Goal: Transaction & Acquisition: Book appointment/travel/reservation

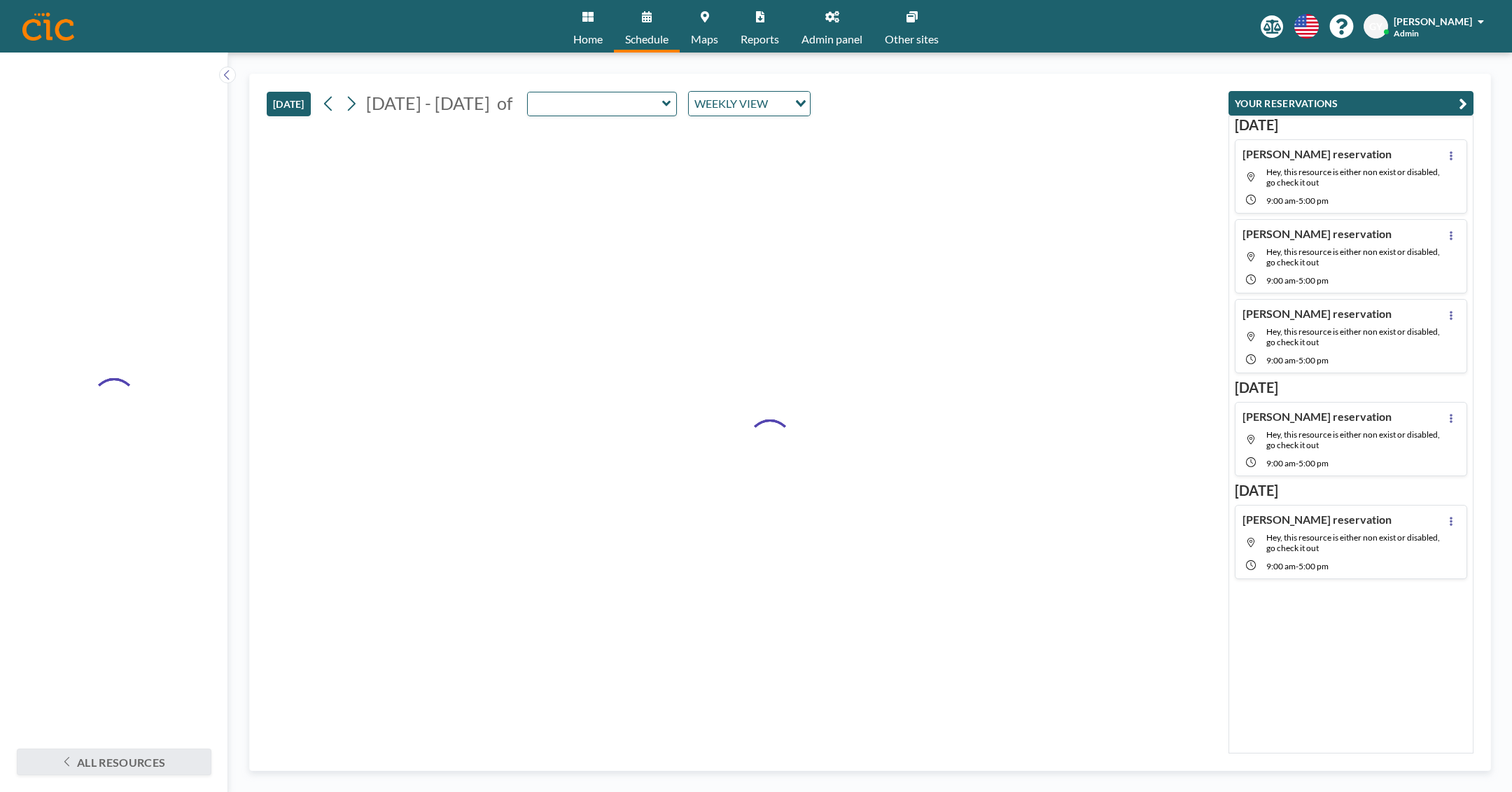
type input "Sachuest"
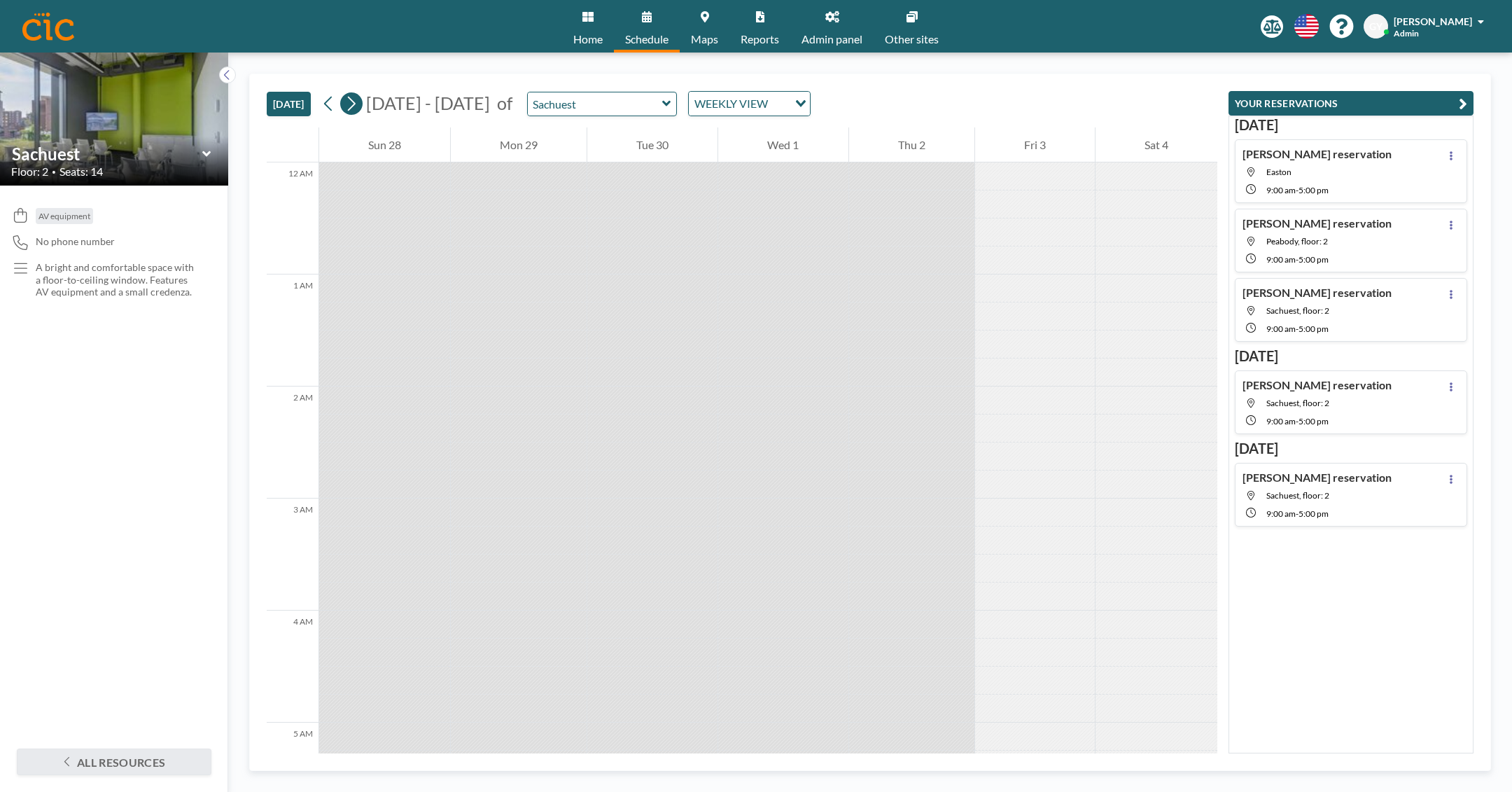
click at [357, 105] on icon at bounding box center [350, 103] width 13 height 21
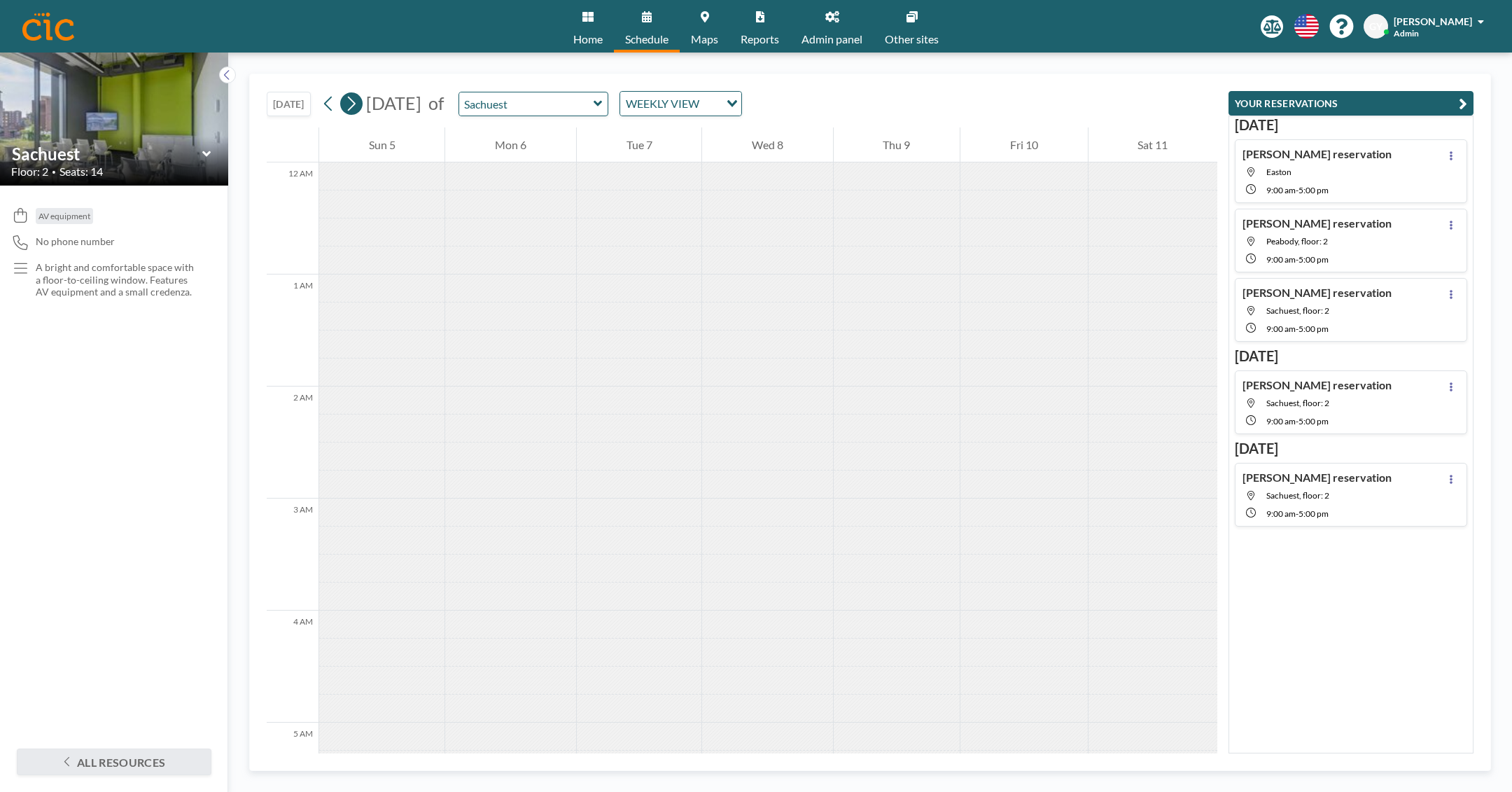
click at [357, 107] on icon at bounding box center [350, 103] width 13 height 21
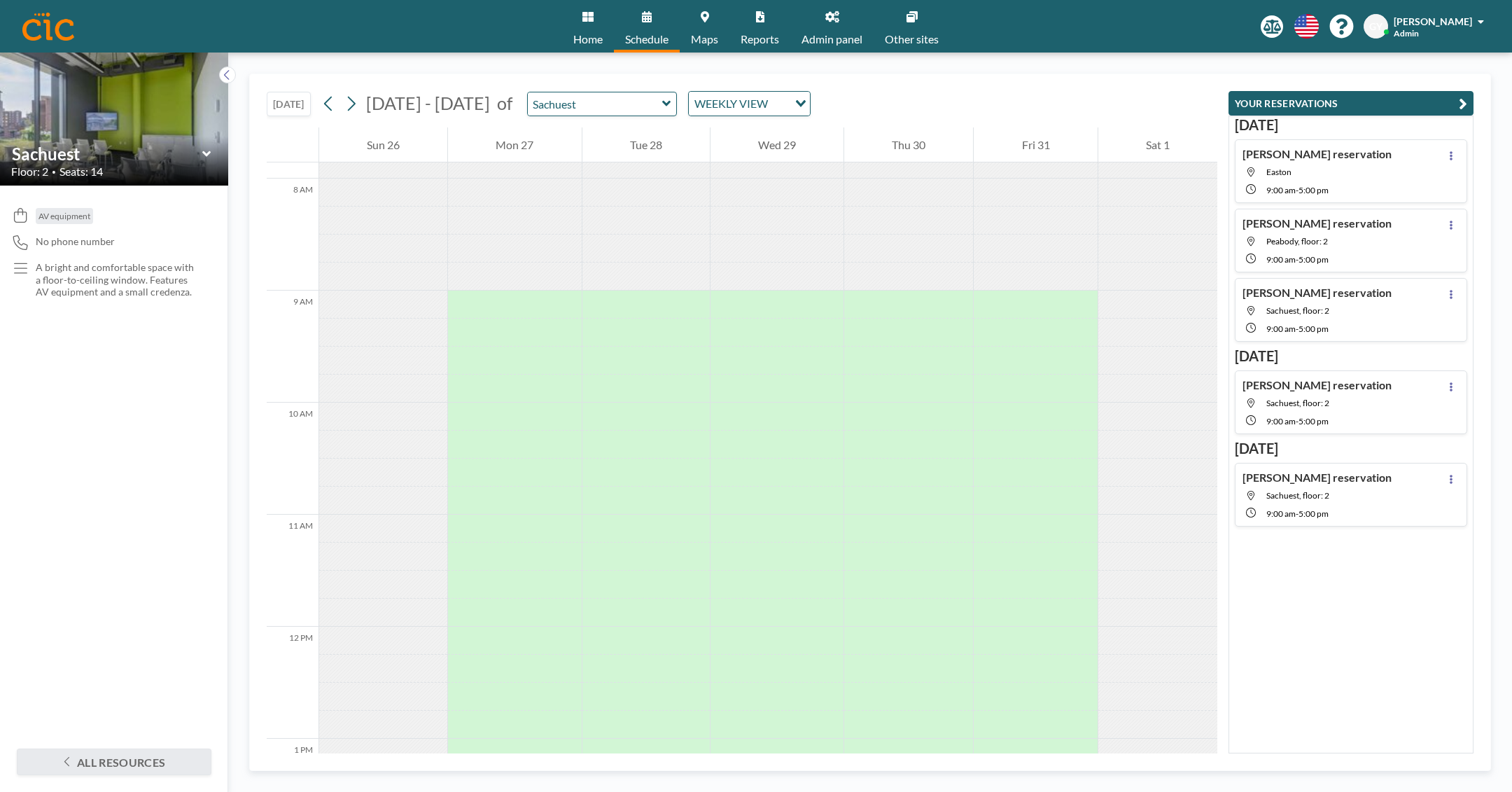
scroll to position [866, 0]
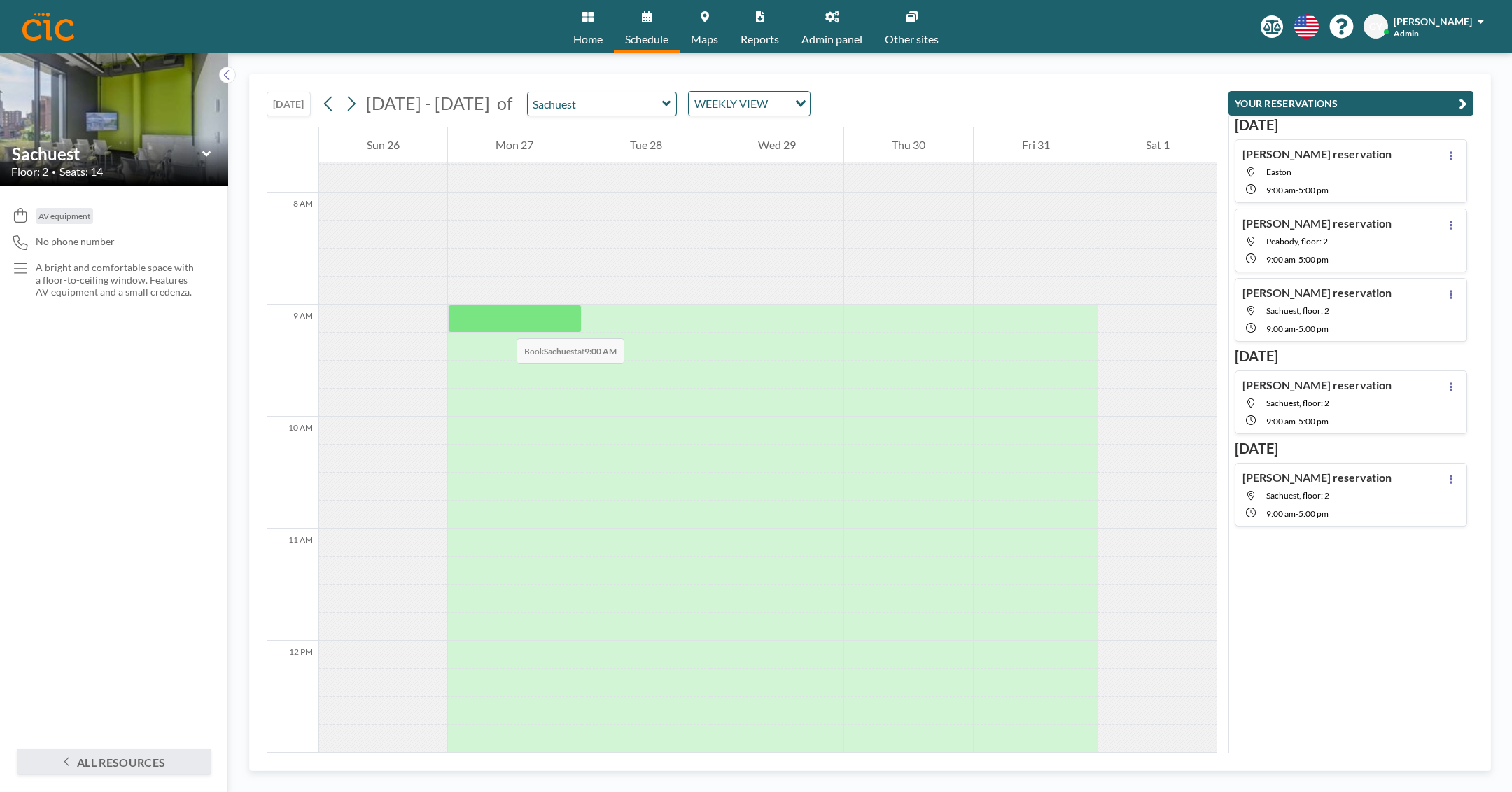
click at [502, 324] on div at bounding box center [514, 319] width 133 height 28
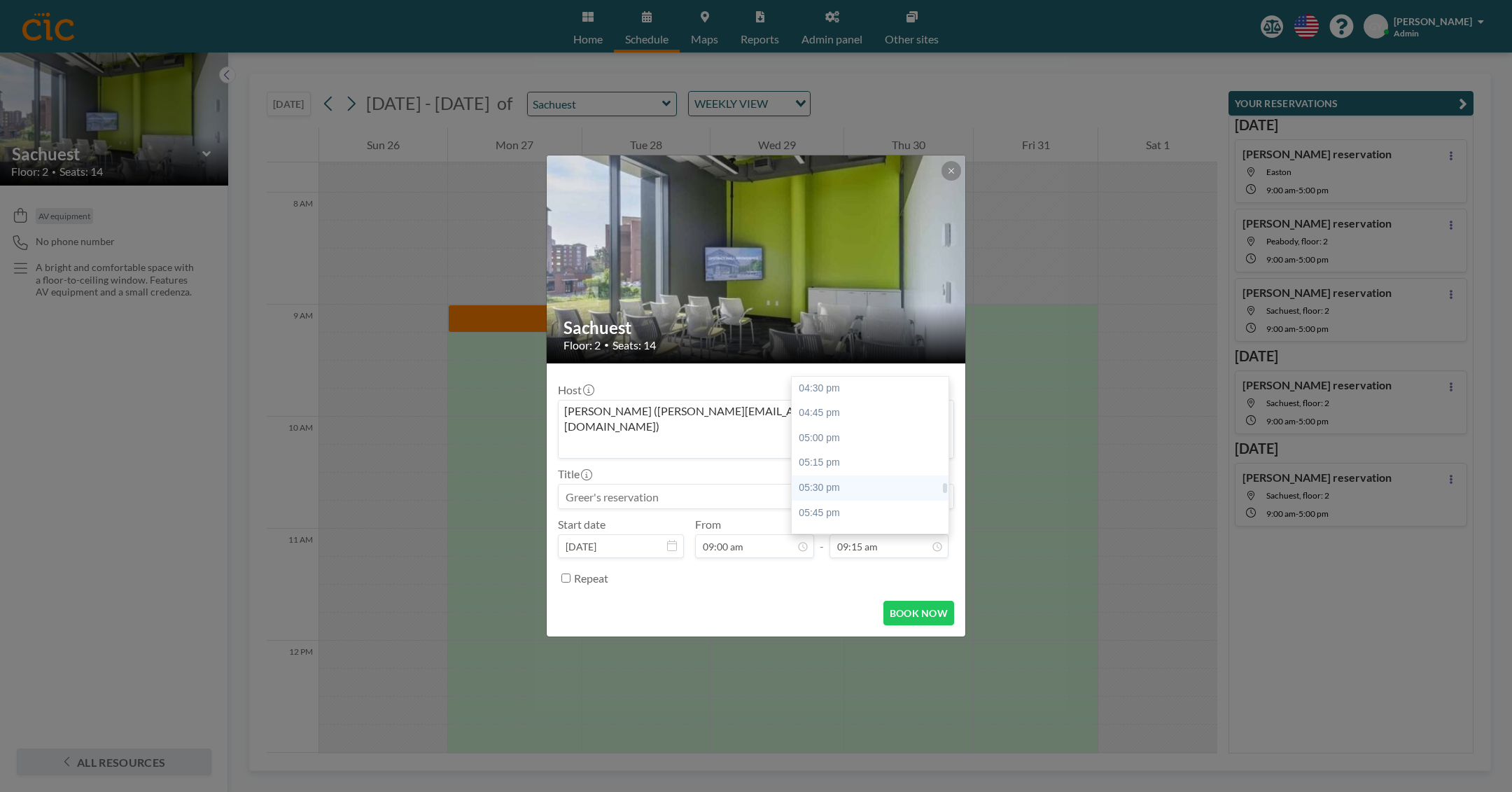
scroll to position [1644, 0]
click at [868, 427] on div "05:00 pm" at bounding box center [870, 440] width 157 height 25
type input "05:00 pm"
click at [918, 601] on button "BOOK NOW" at bounding box center [919, 613] width 71 height 24
